Goal: Find specific page/section: Find specific page/section

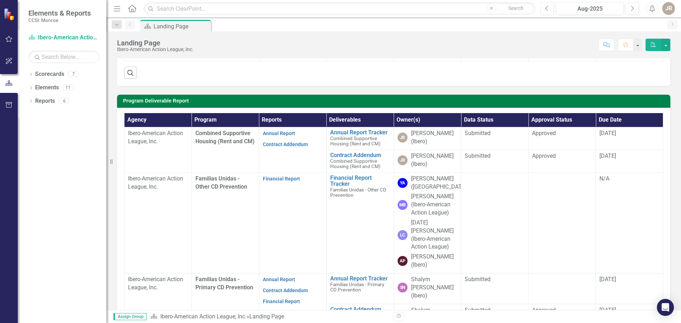
scroll to position [179, 0]
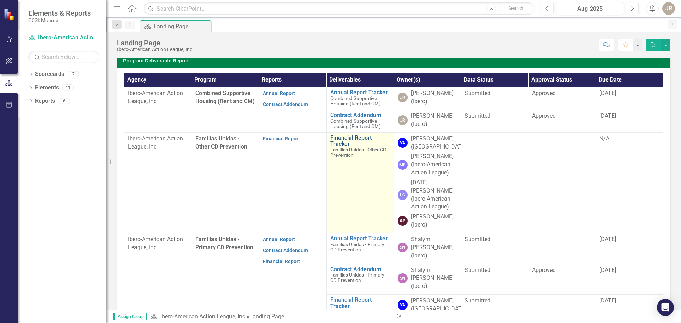
click at [337, 137] on link "Financial Report Tracker" at bounding box center [360, 141] width 60 height 12
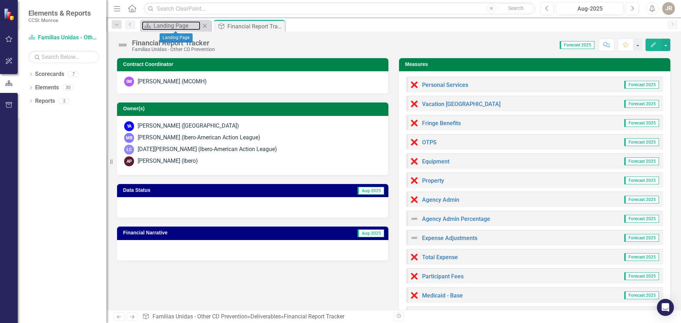
click at [173, 21] on div "Scorecard Landing Page Close" at bounding box center [175, 26] width 71 height 12
click at [172, 25] on div "Landing Page" at bounding box center [177, 25] width 47 height 9
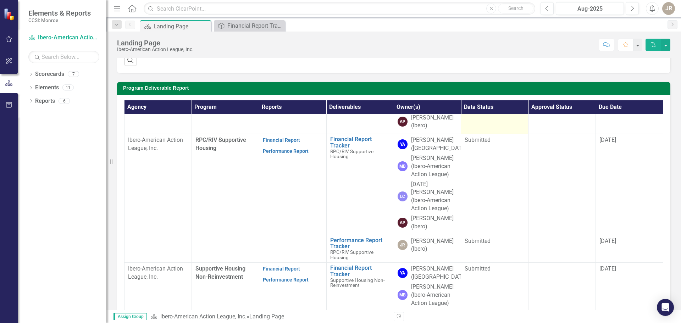
scroll to position [142, 0]
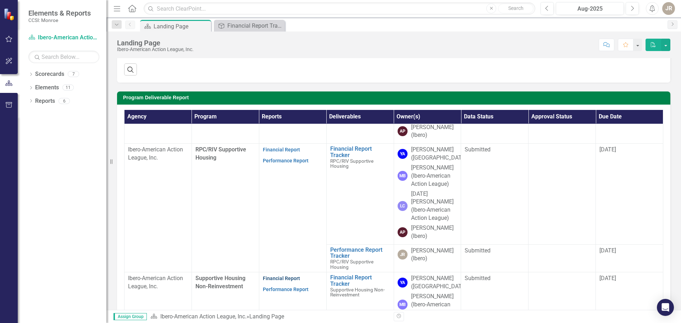
click at [283, 275] on link "Financial Report" at bounding box center [281, 278] width 37 height 6
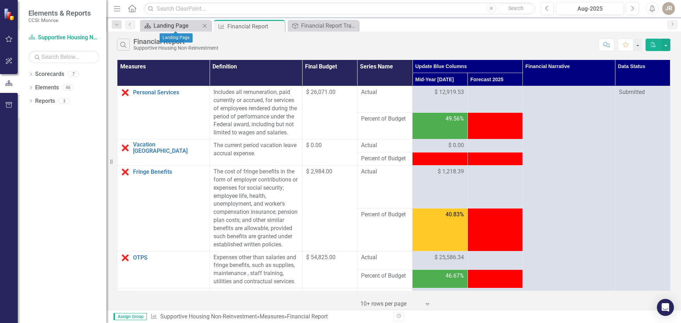
click at [167, 28] on div "Landing Page" at bounding box center [177, 25] width 47 height 9
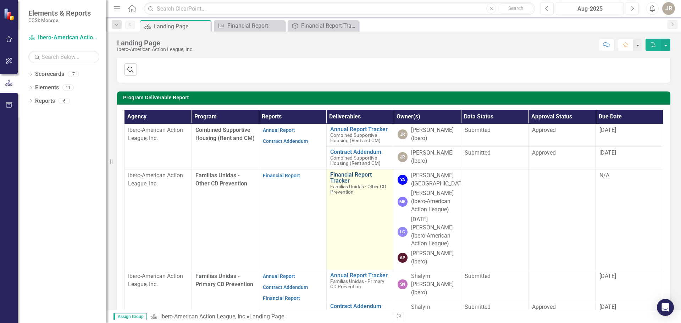
click at [345, 174] on link "Financial Report Tracker" at bounding box center [360, 178] width 60 height 12
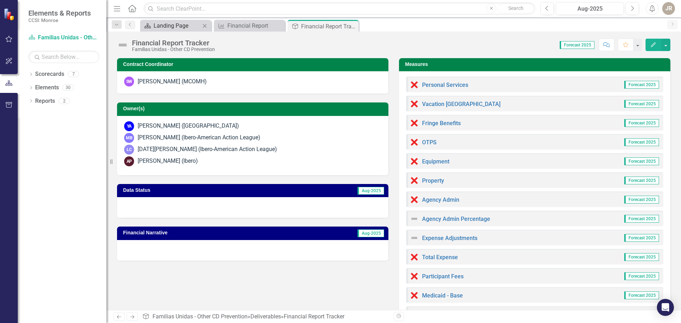
click at [166, 25] on div "Landing Page" at bounding box center [177, 25] width 47 height 9
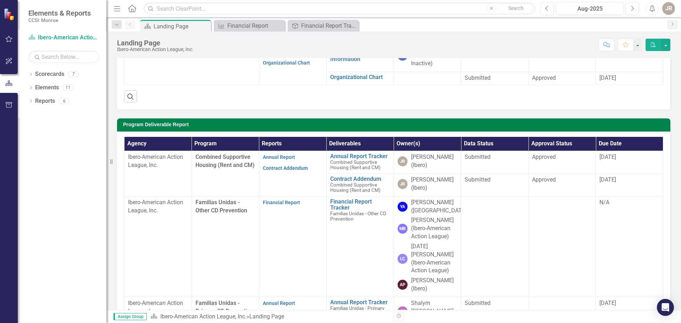
scroll to position [177, 0]
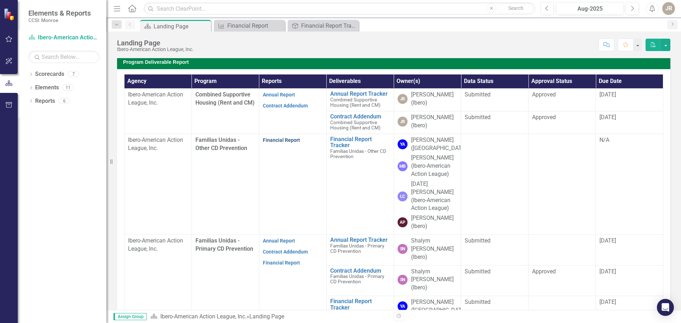
click at [289, 139] on link "Financial Report" at bounding box center [281, 140] width 37 height 6
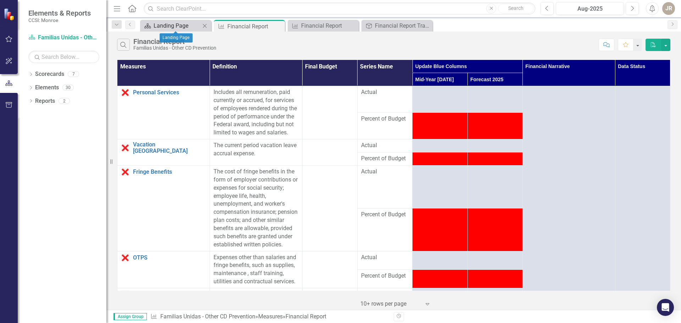
click at [185, 23] on div "Landing Page" at bounding box center [177, 25] width 47 height 9
